Goal: Transaction & Acquisition: Purchase product/service

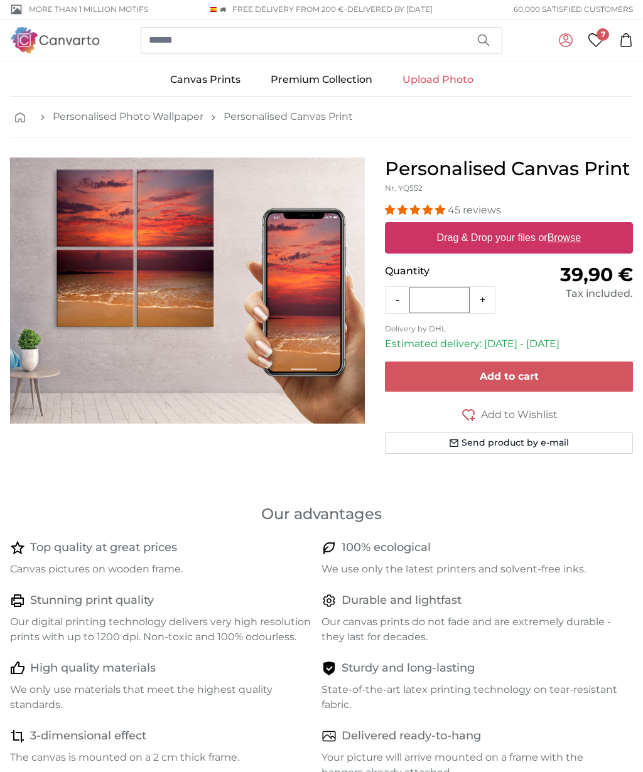
click at [531, 240] on label "Drag & Drop your files or Browse" at bounding box center [509, 237] width 154 height 25
click at [531, 226] on input "Drag & Drop your files or Browse" at bounding box center [509, 224] width 248 height 4
type input "**********"
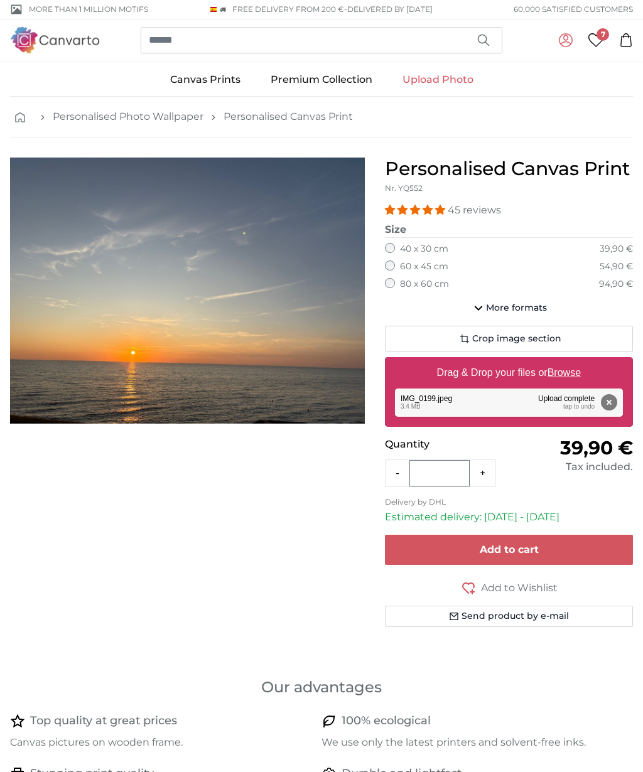
click at [527, 310] on span "More formats" at bounding box center [516, 308] width 61 height 13
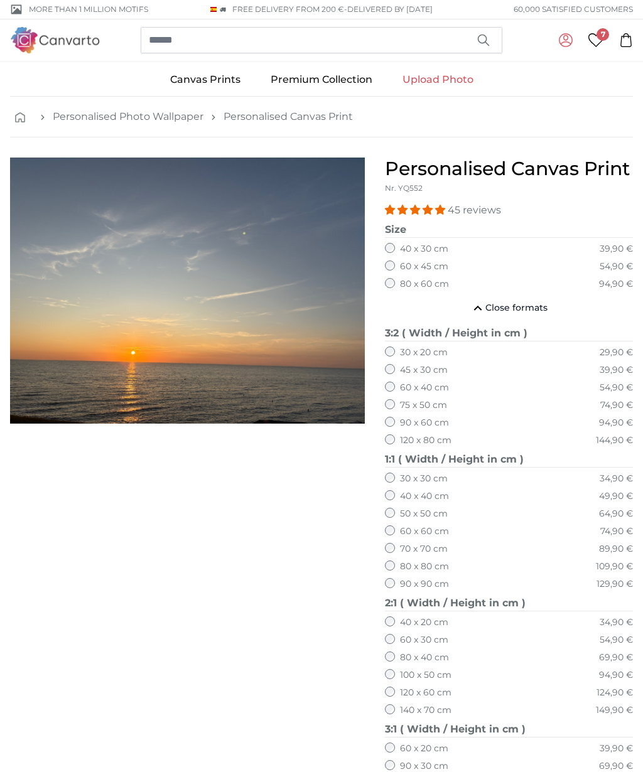
click at [437, 704] on label "140 x 70 cm" at bounding box center [425, 710] width 51 height 13
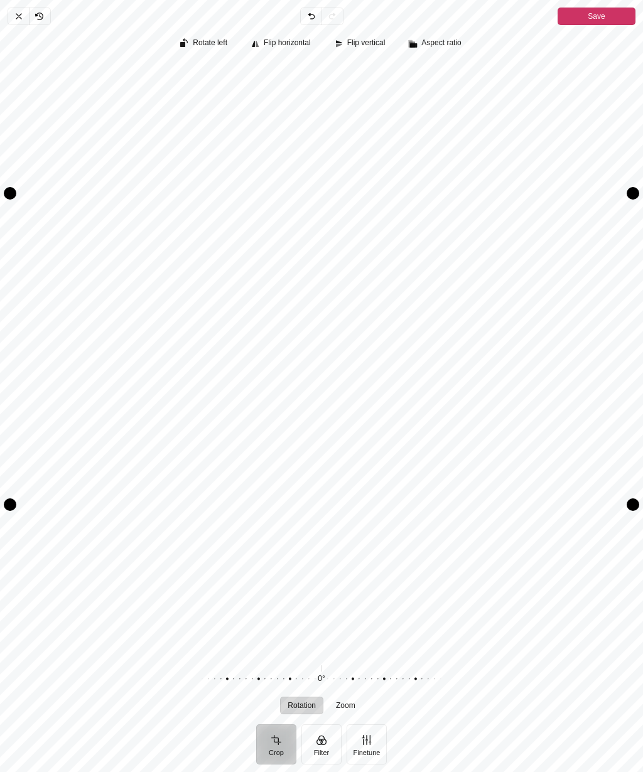
click at [600, 15] on span "Save" at bounding box center [595, 16] width 17 height 15
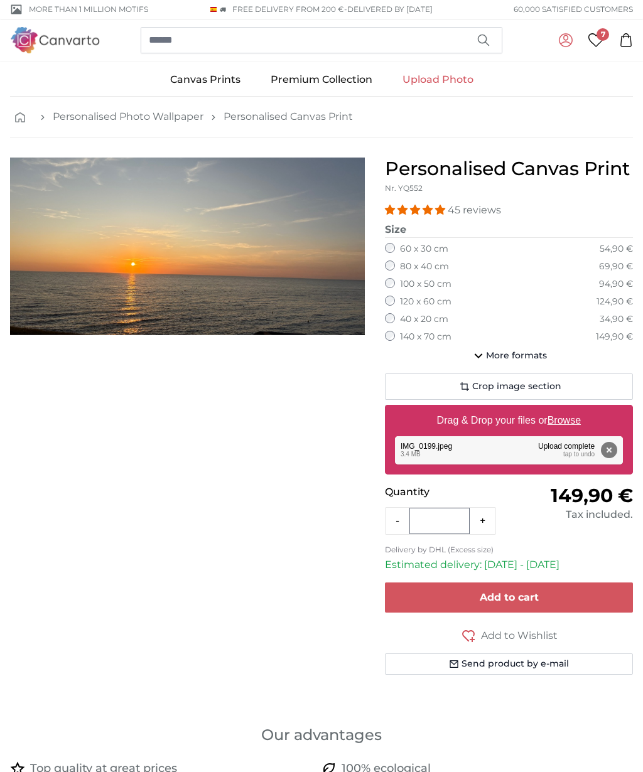
click at [523, 594] on span "Add to cart" at bounding box center [508, 597] width 59 height 12
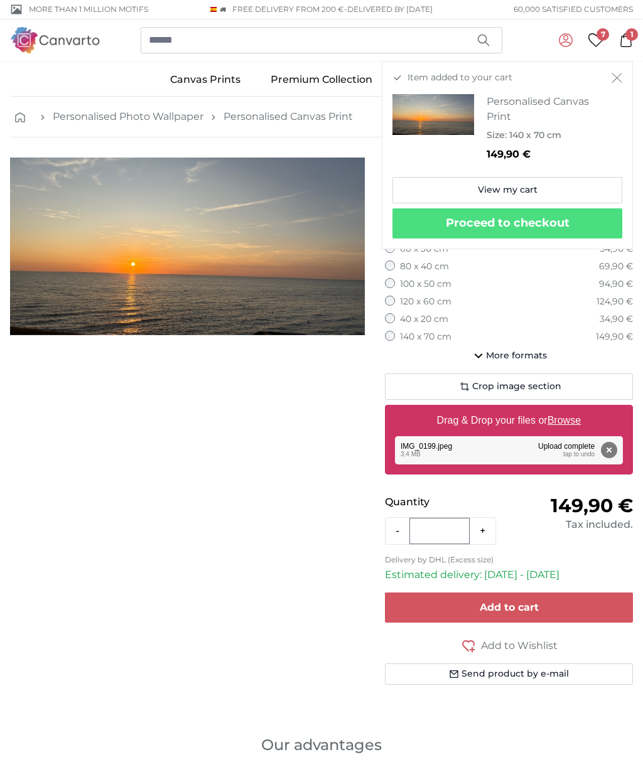
click at [627, 38] on span "1" at bounding box center [631, 34] width 13 height 13
